Goal: Task Accomplishment & Management: Use online tool/utility

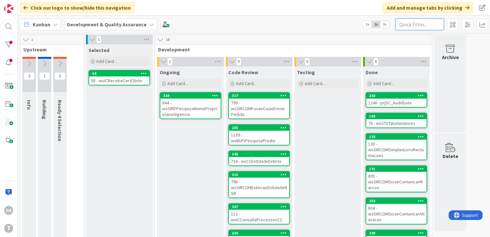
click at [400, 26] on input "text" at bounding box center [420, 25] width 48 height 12
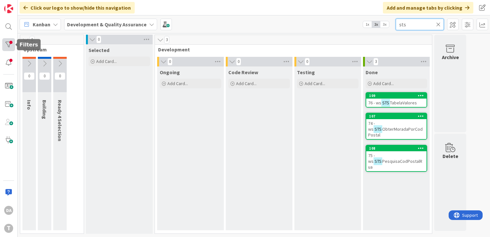
type input "sts"
click at [6, 46] on div at bounding box center [8, 44] width 13 height 13
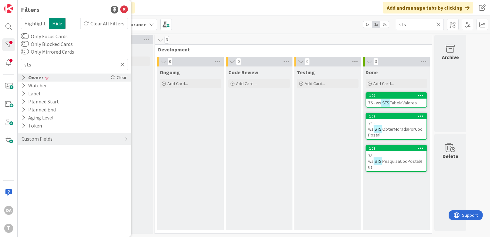
click at [24, 80] on icon at bounding box center [23, 77] width 4 height 5
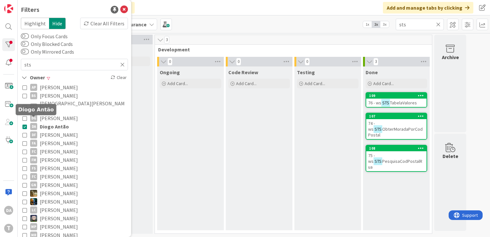
click at [26, 124] on icon at bounding box center [24, 126] width 4 height 4
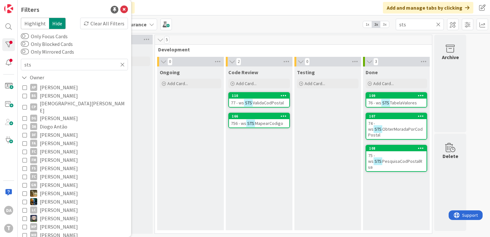
click at [251, 17] on div "Kanban Development & Quality Assurance 1x 2x 3x sts" at bounding box center [254, 24] width 472 height 18
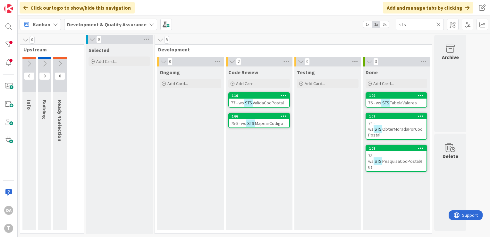
click at [264, 121] on span "MapearCodigo" at bounding box center [269, 123] width 28 height 6
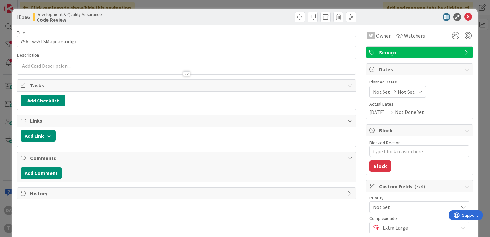
type textarea "x"
